Goal: Information Seeking & Learning: Learn about a topic

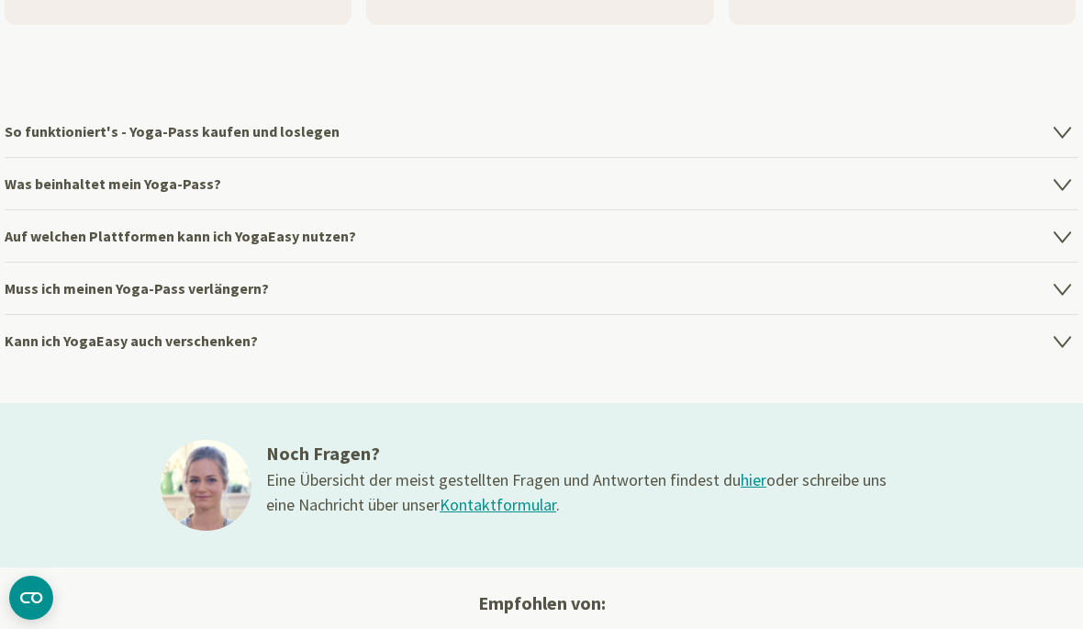
scroll to position [2607, 0]
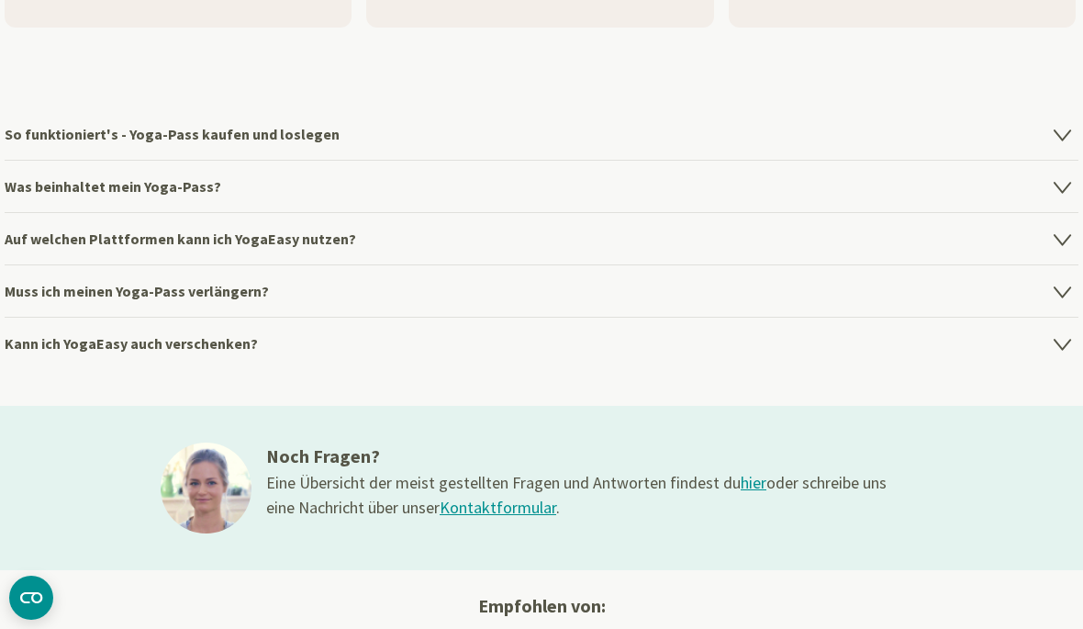
click at [298, 141] on h4 "So funktioniert's - Yoga-Pass kaufen und loslegen" at bounding box center [542, 133] width 1074 height 51
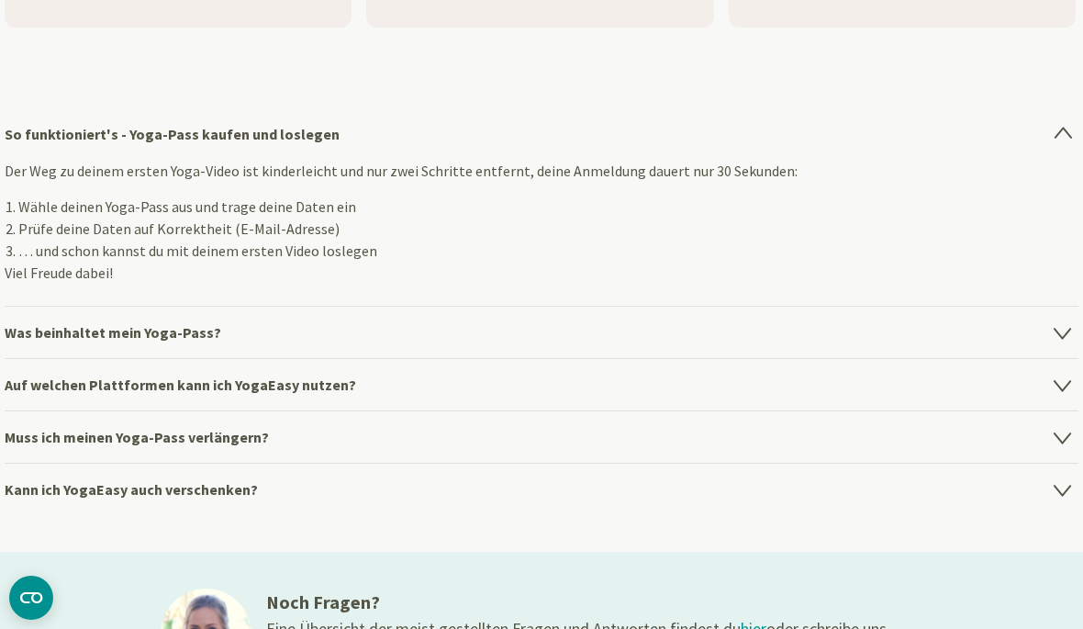
click at [1048, 342] on h4 "Was beinhaltet mein Yoga-Pass?" at bounding box center [542, 332] width 1074 height 52
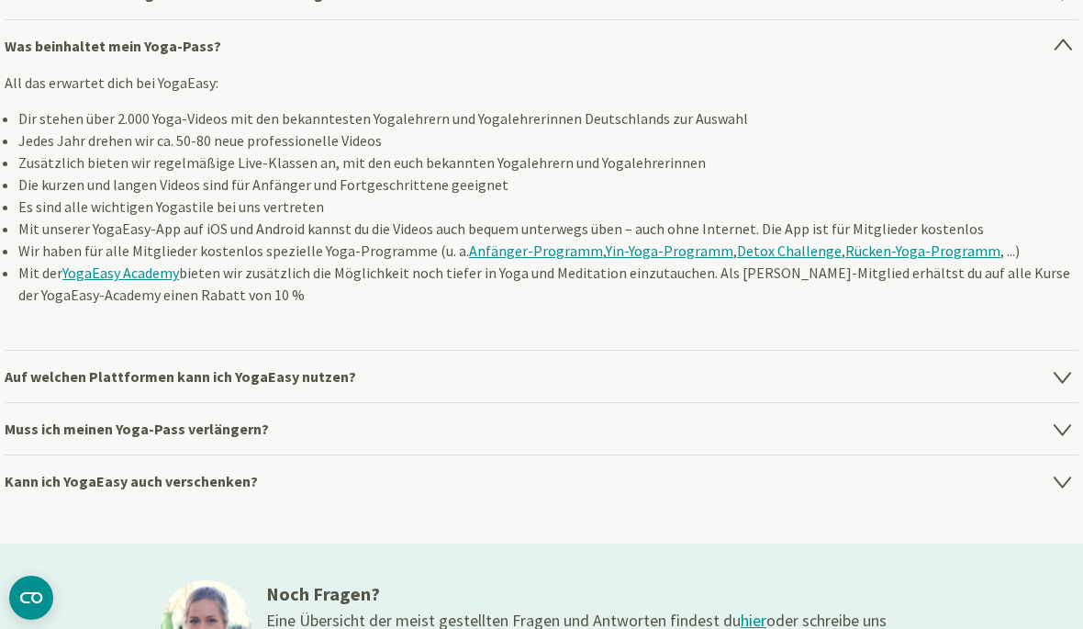
scroll to position [2752, 0]
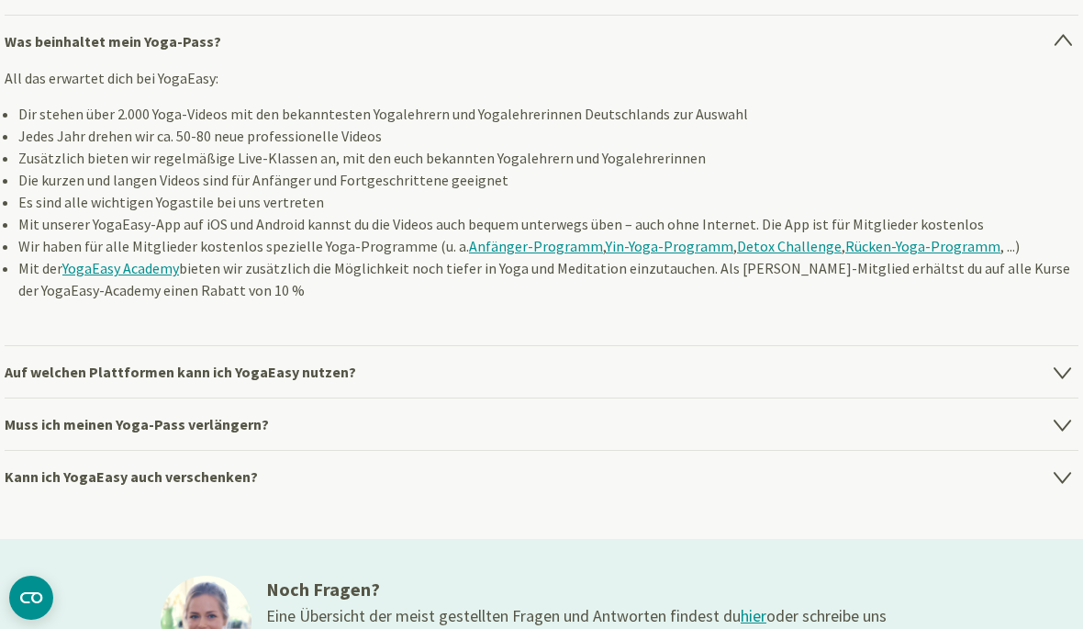
click at [1072, 50] on icon at bounding box center [1063, 41] width 22 height 22
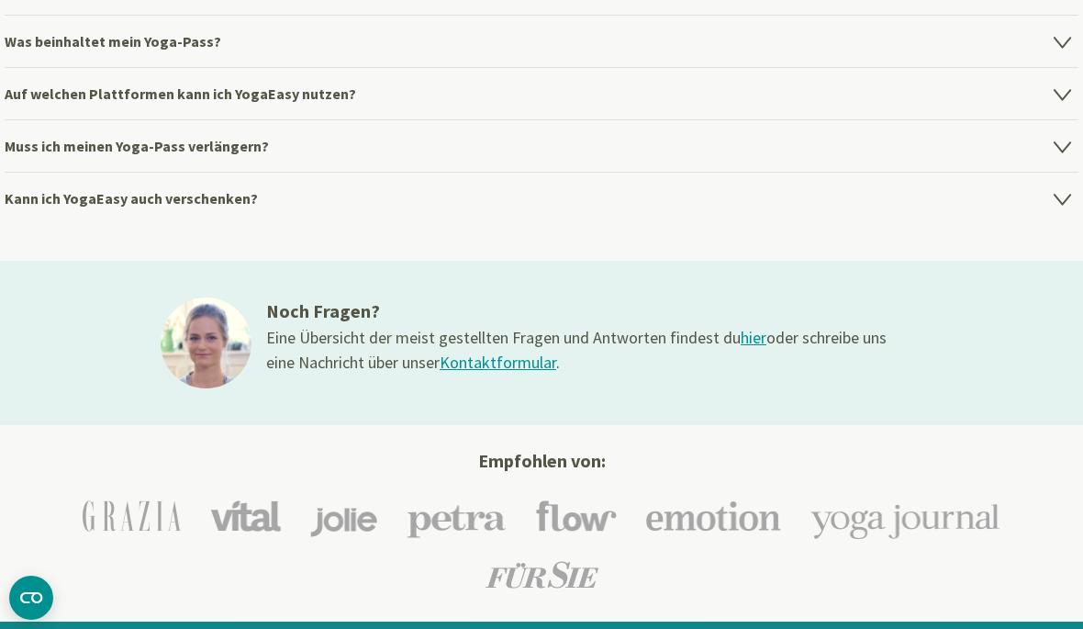
click at [1053, 112] on h4 "Auf welchen Plattformen kann ich YogaEasy nutzen?" at bounding box center [542, 93] width 1074 height 52
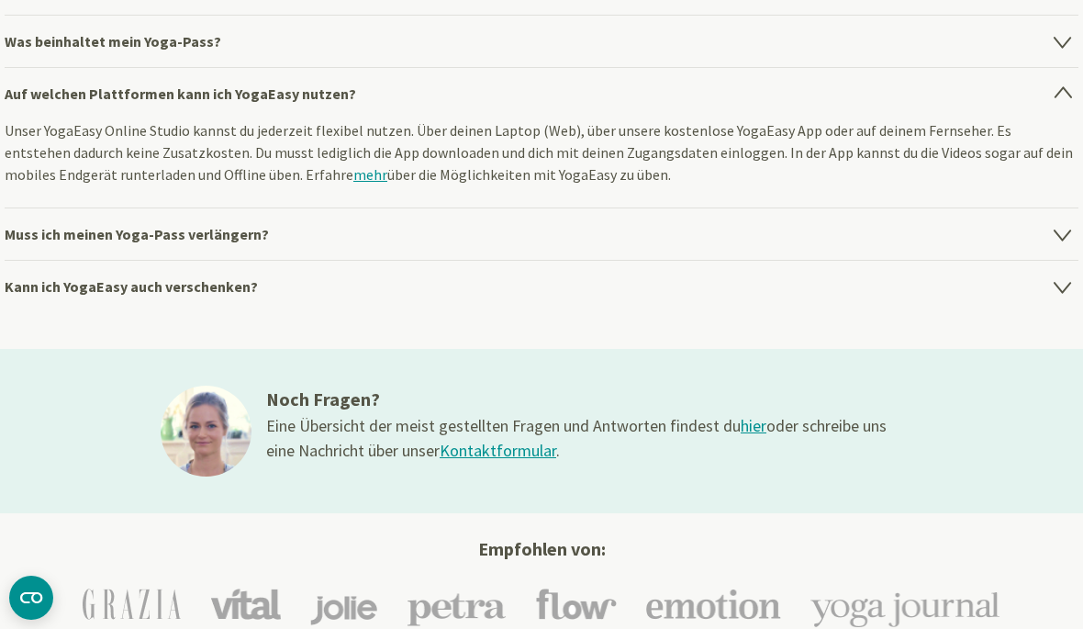
click at [1046, 234] on h4 "Muss ich meinen Yoga-Pass verlängern?" at bounding box center [542, 233] width 1074 height 52
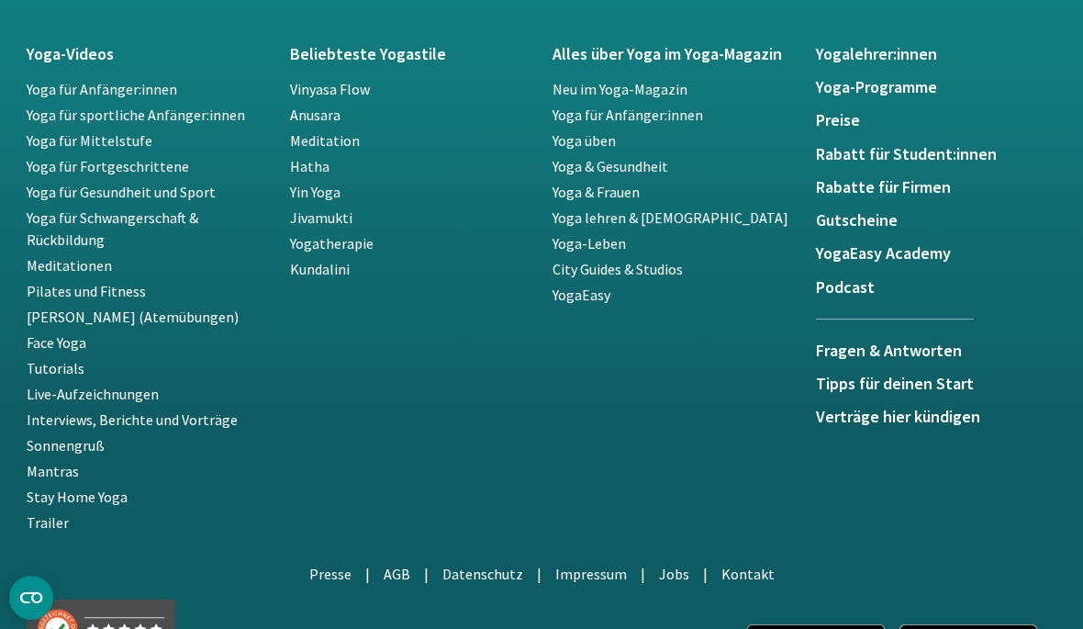
scroll to position [3547, 0]
click at [333, 269] on link "Kundalini" at bounding box center [320, 268] width 60 height 18
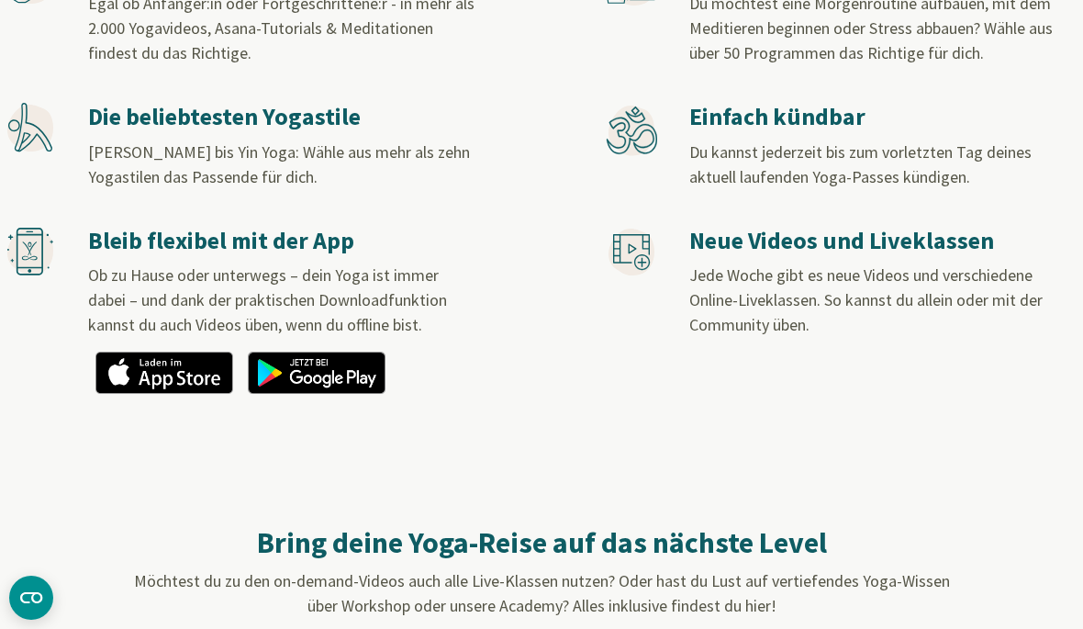
scroll to position [1187, 0]
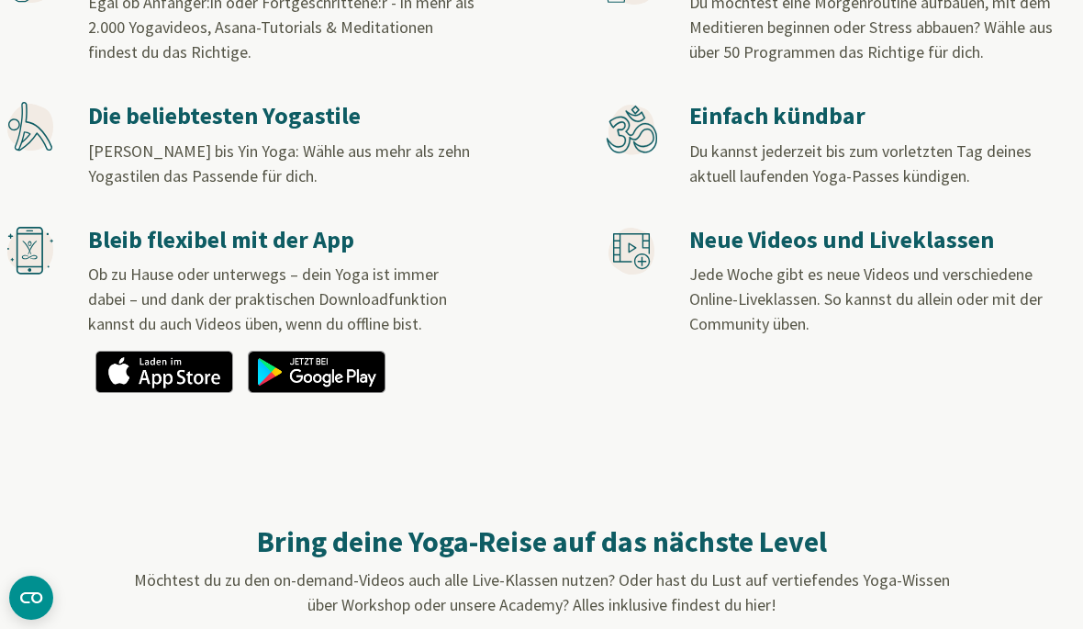
click at [187, 357] on img at bounding box center [164, 372] width 138 height 42
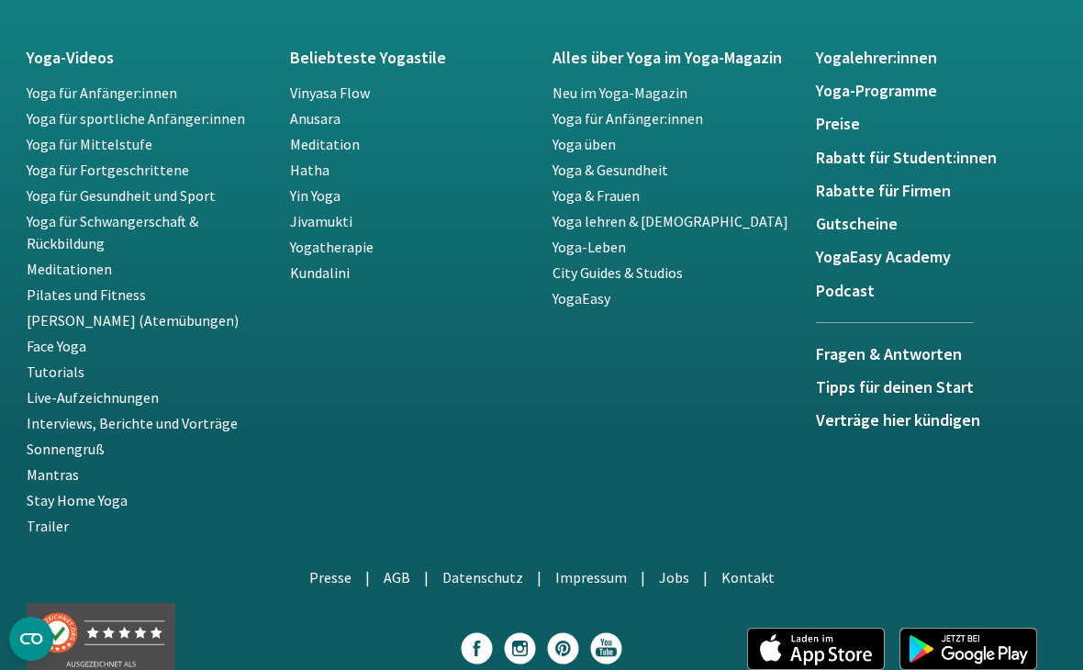
scroll to position [3473, 0]
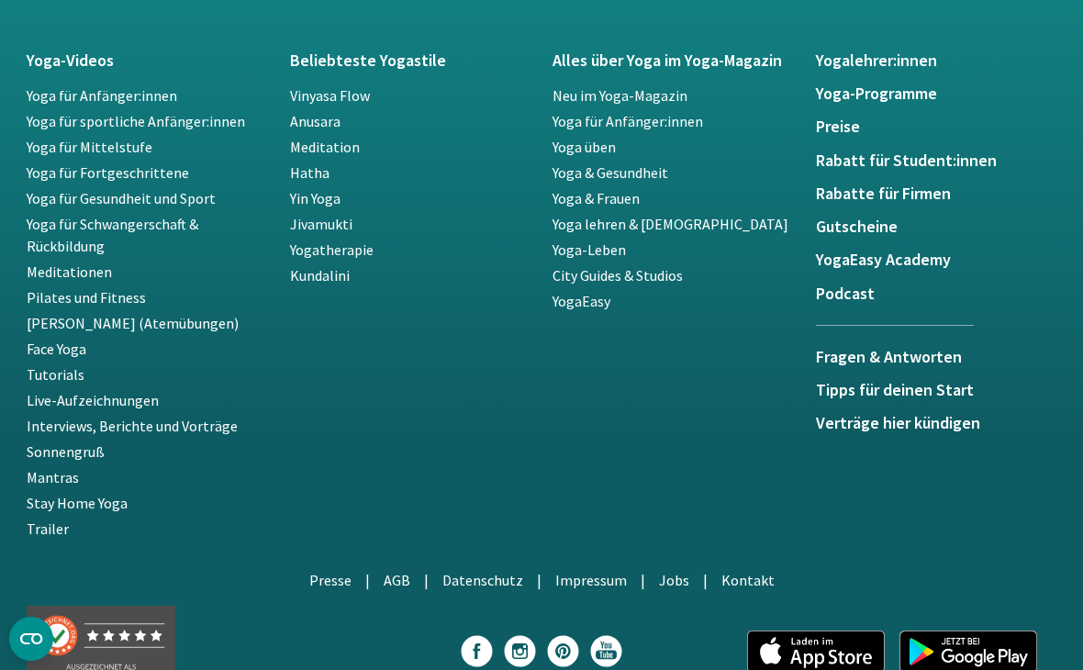
click at [346, 284] on link "Kundalini" at bounding box center [320, 275] width 60 height 18
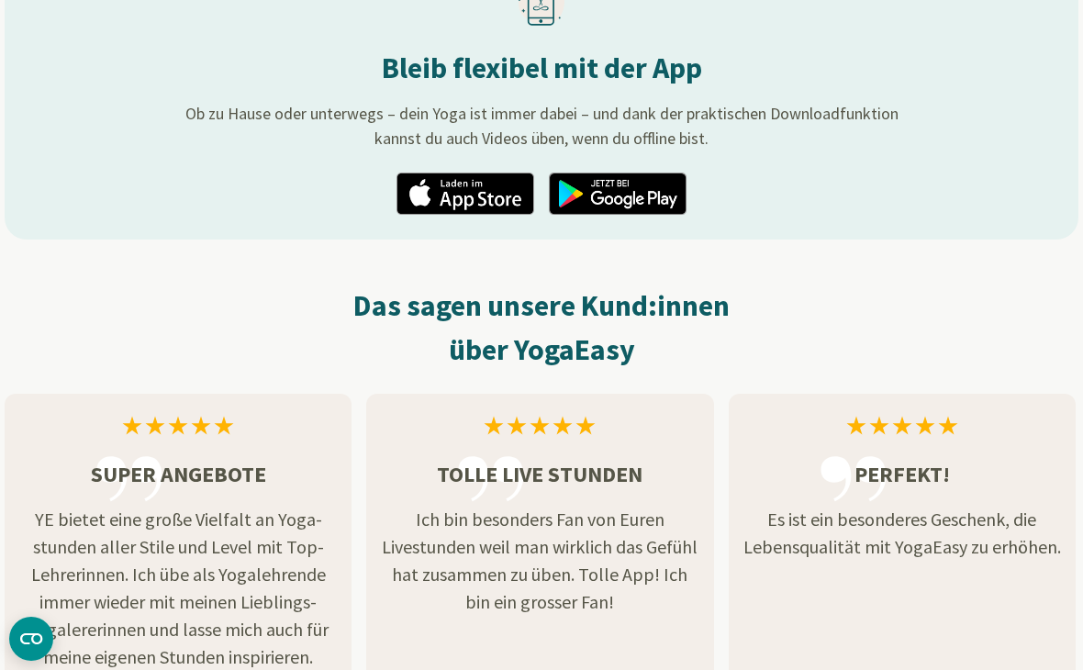
scroll to position [2405, 0]
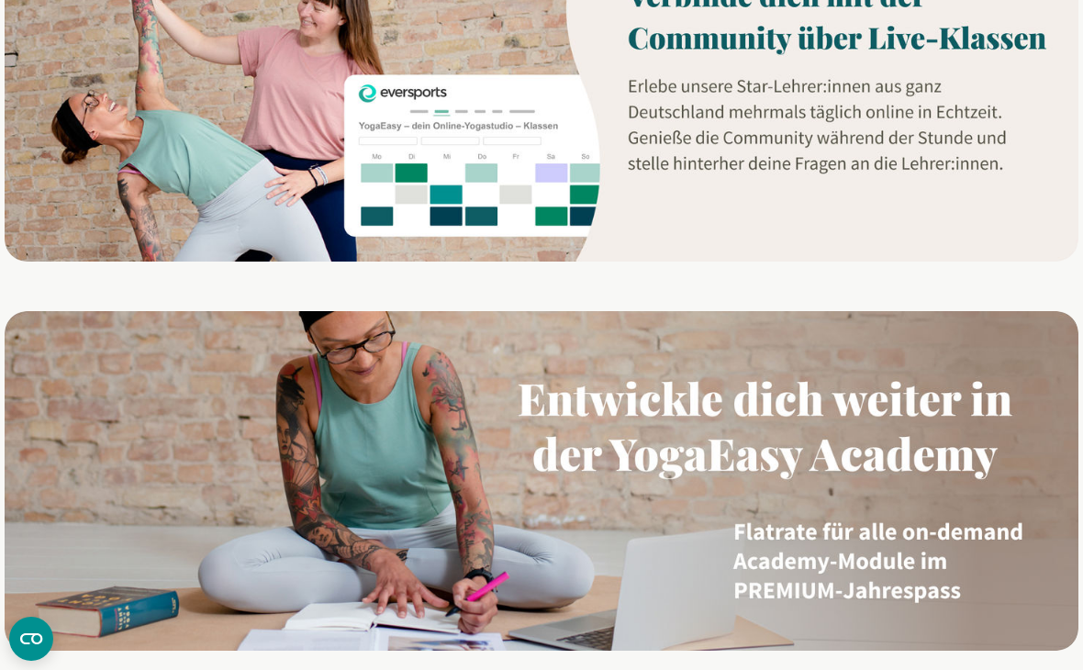
scroll to position [1615, 0]
